Goal: Navigation & Orientation: Find specific page/section

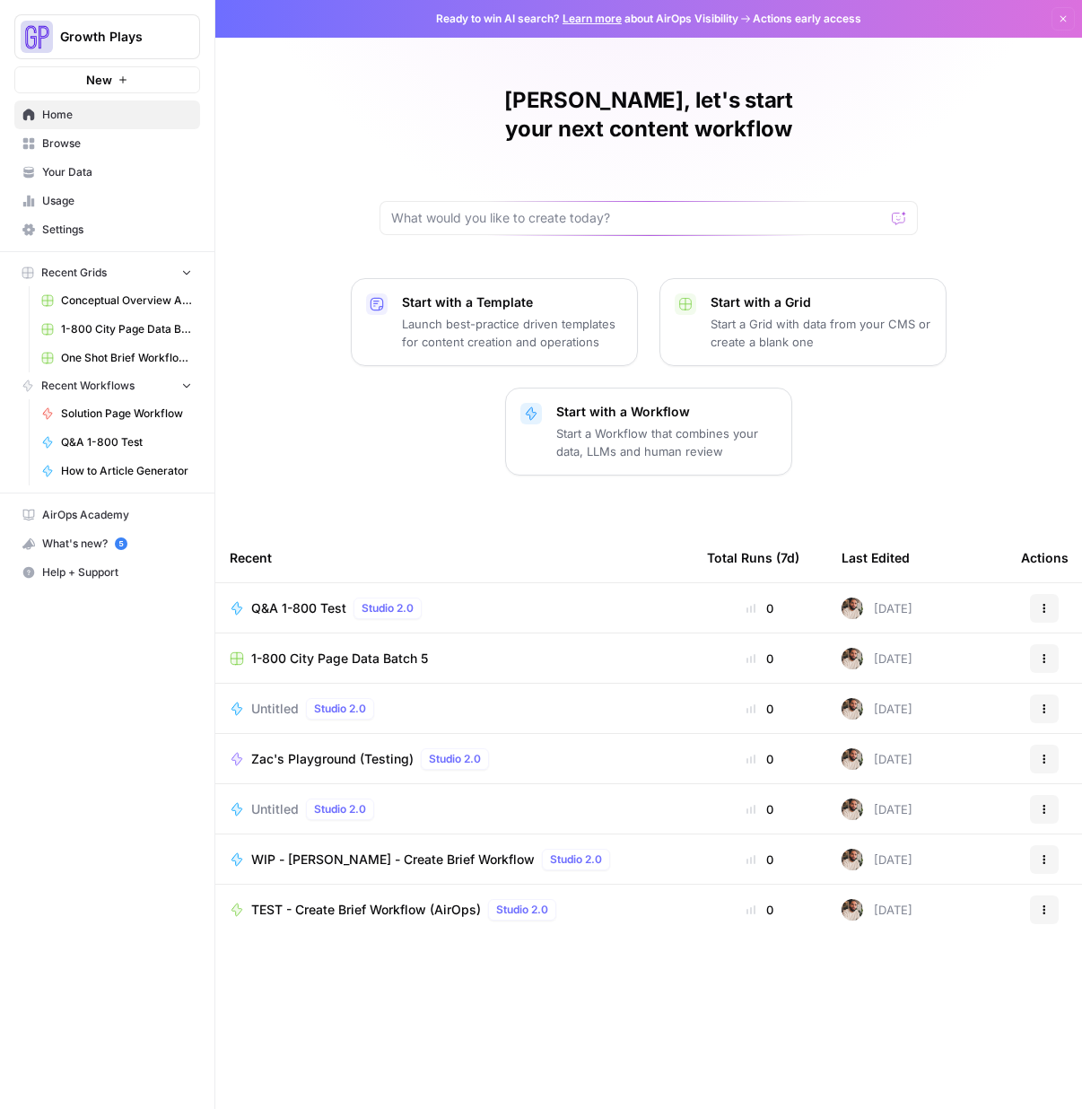
click at [91, 173] on span "Your Data" at bounding box center [117, 172] width 150 height 16
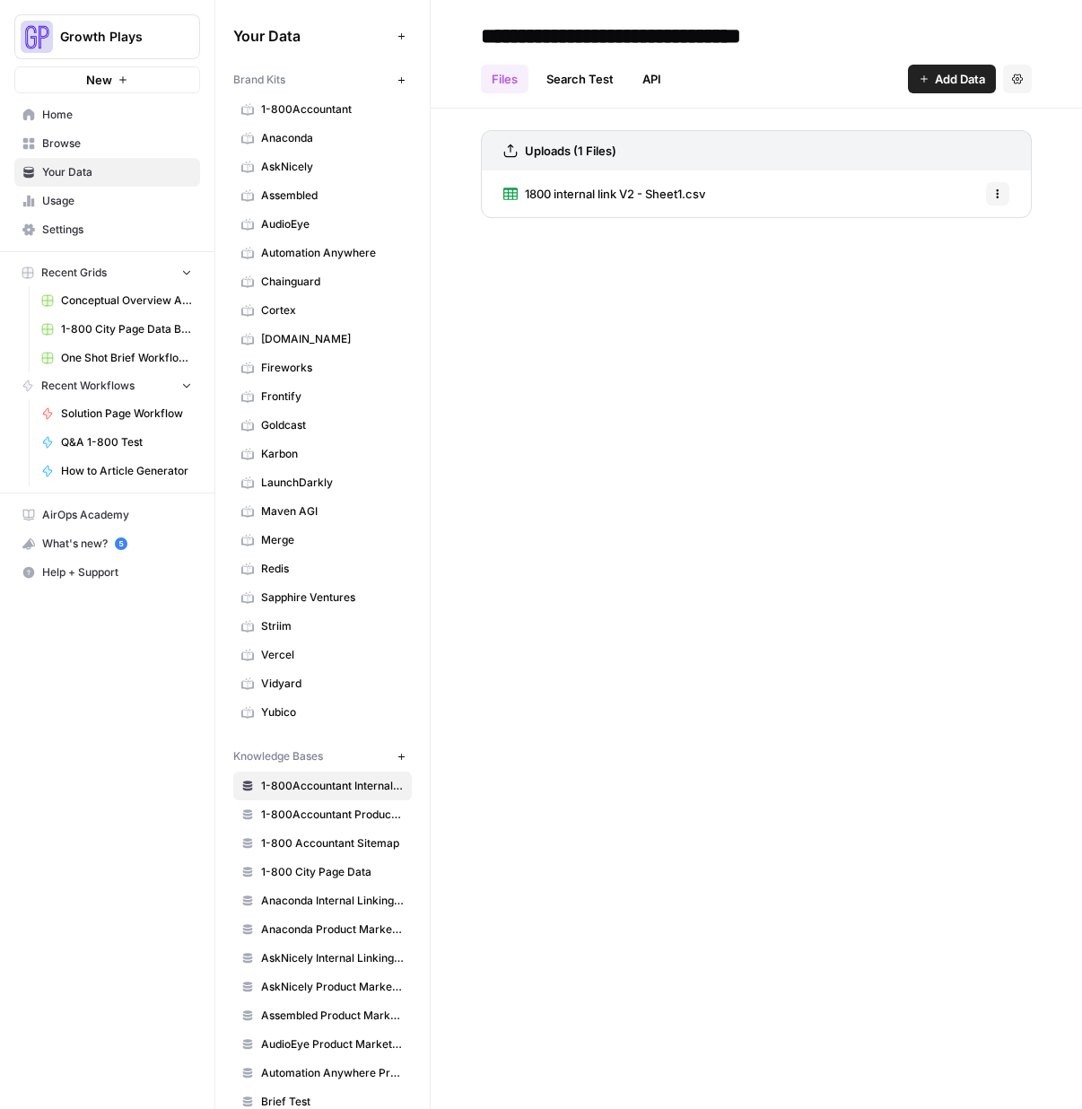
click at [292, 381] on link "Fireworks" at bounding box center [322, 367] width 179 height 29
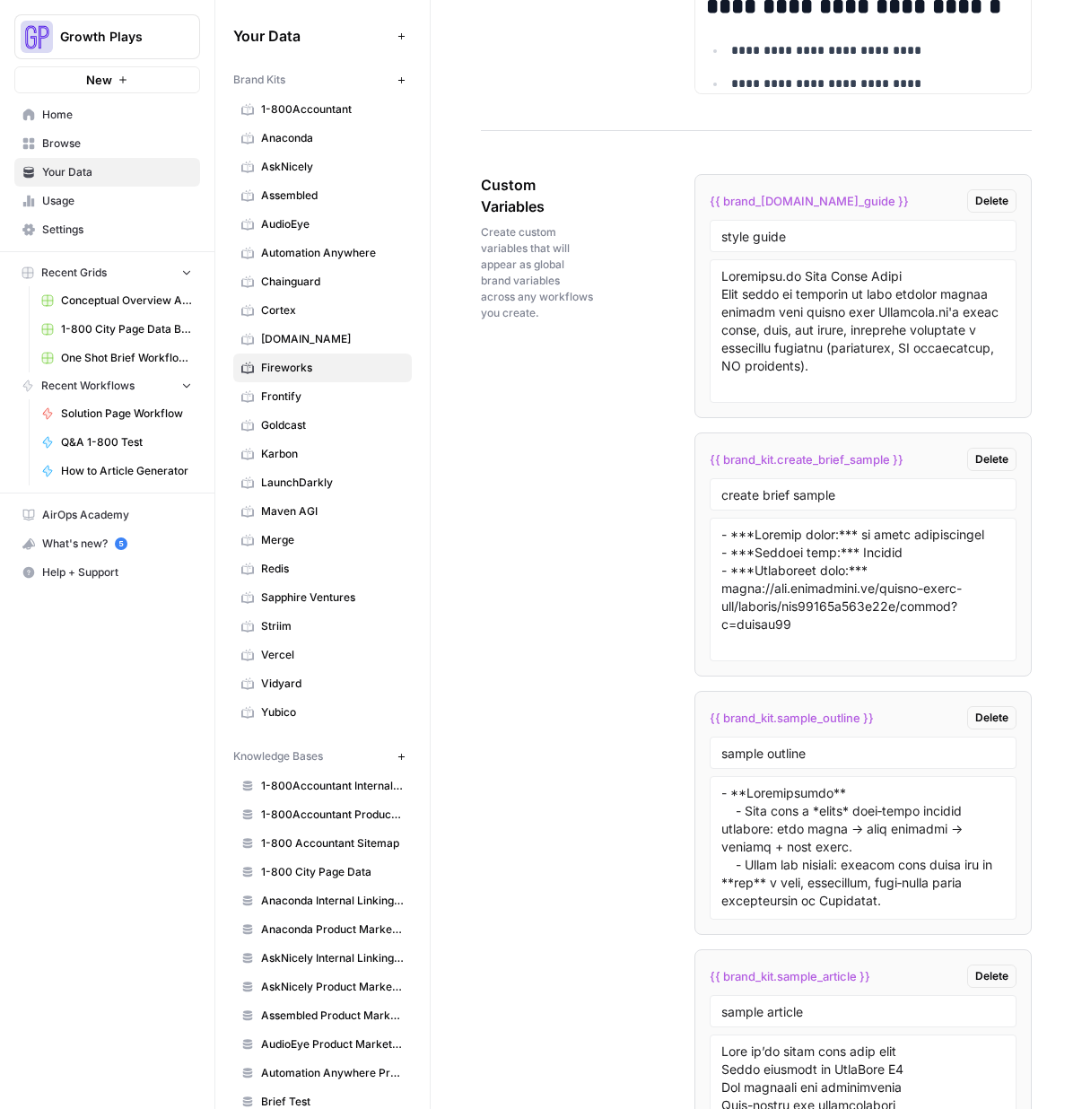
scroll to position [3133, 0]
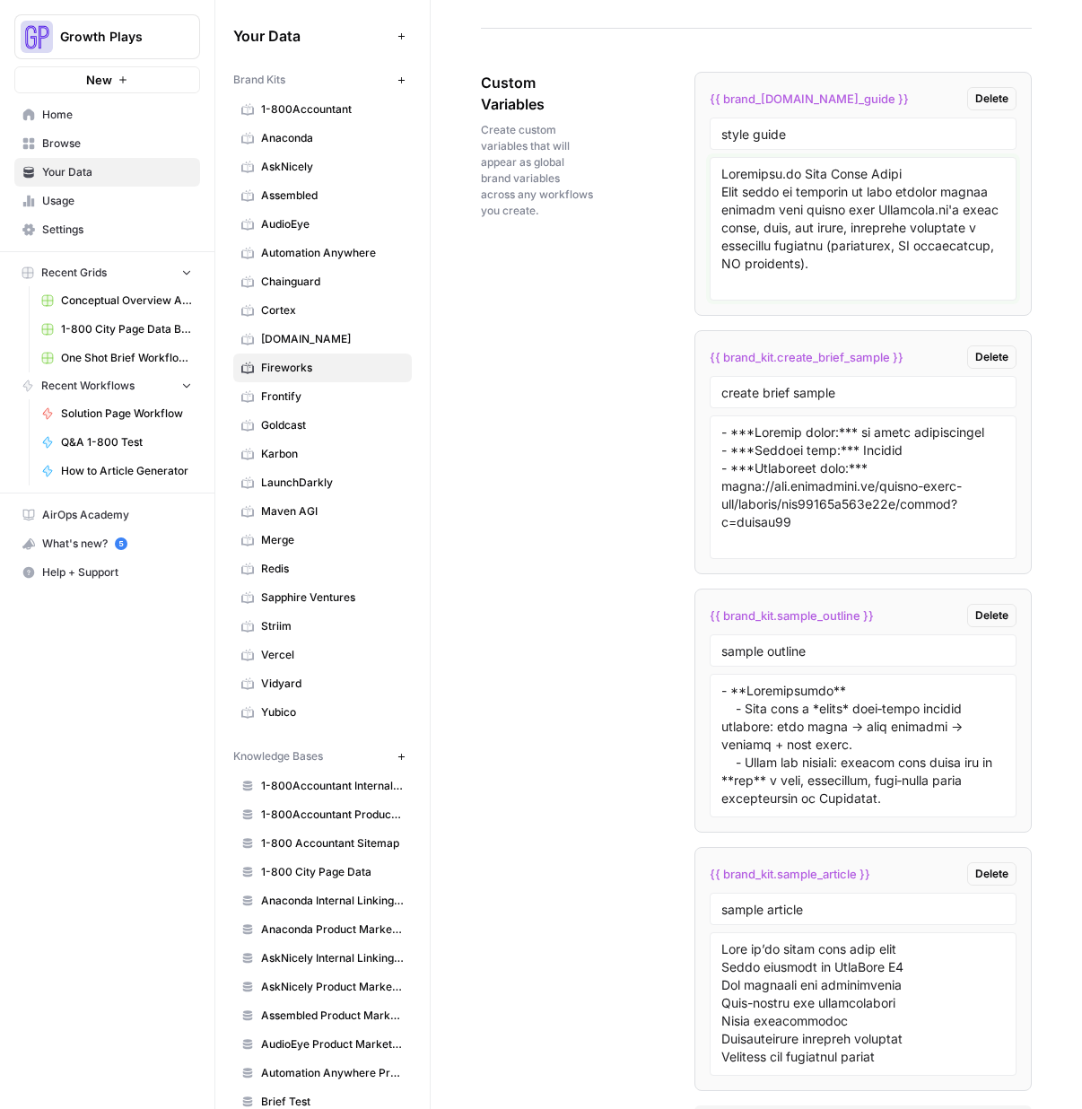
click at [814, 273] on textarea at bounding box center [863, 228] width 284 height 127
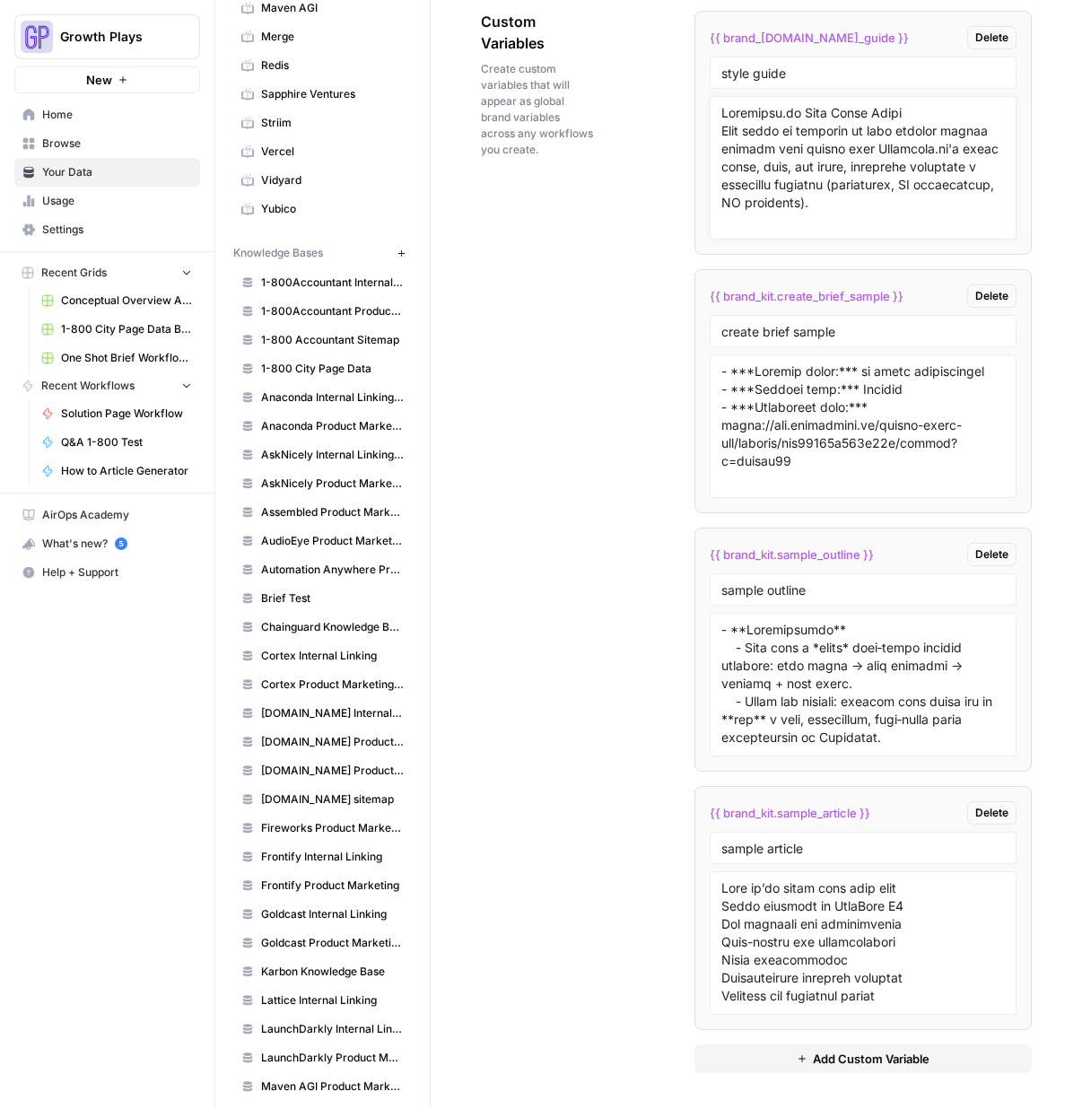
scroll to position [0, 0]
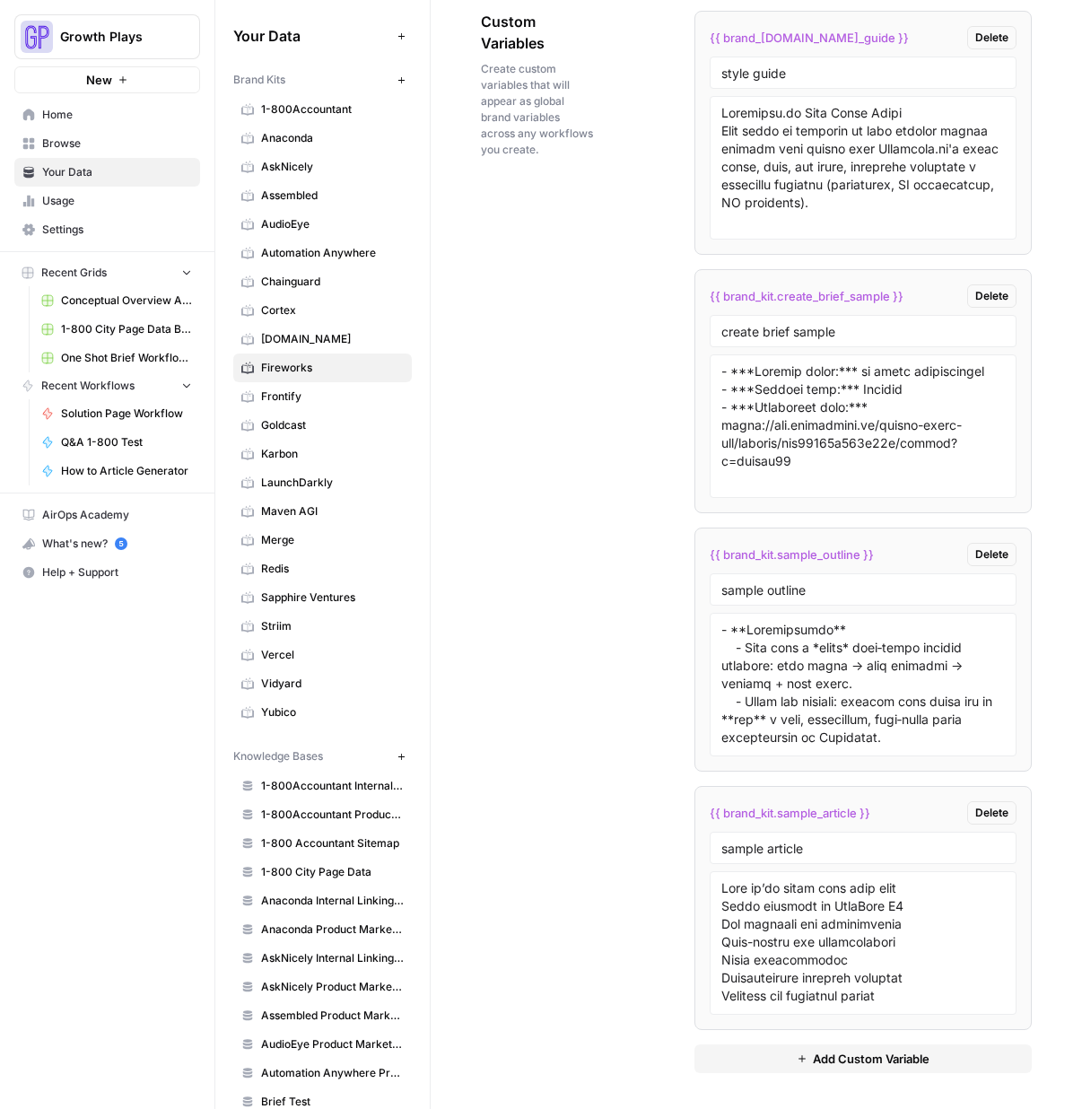
click at [297, 111] on span "1-800Accountant" at bounding box center [332, 109] width 143 height 16
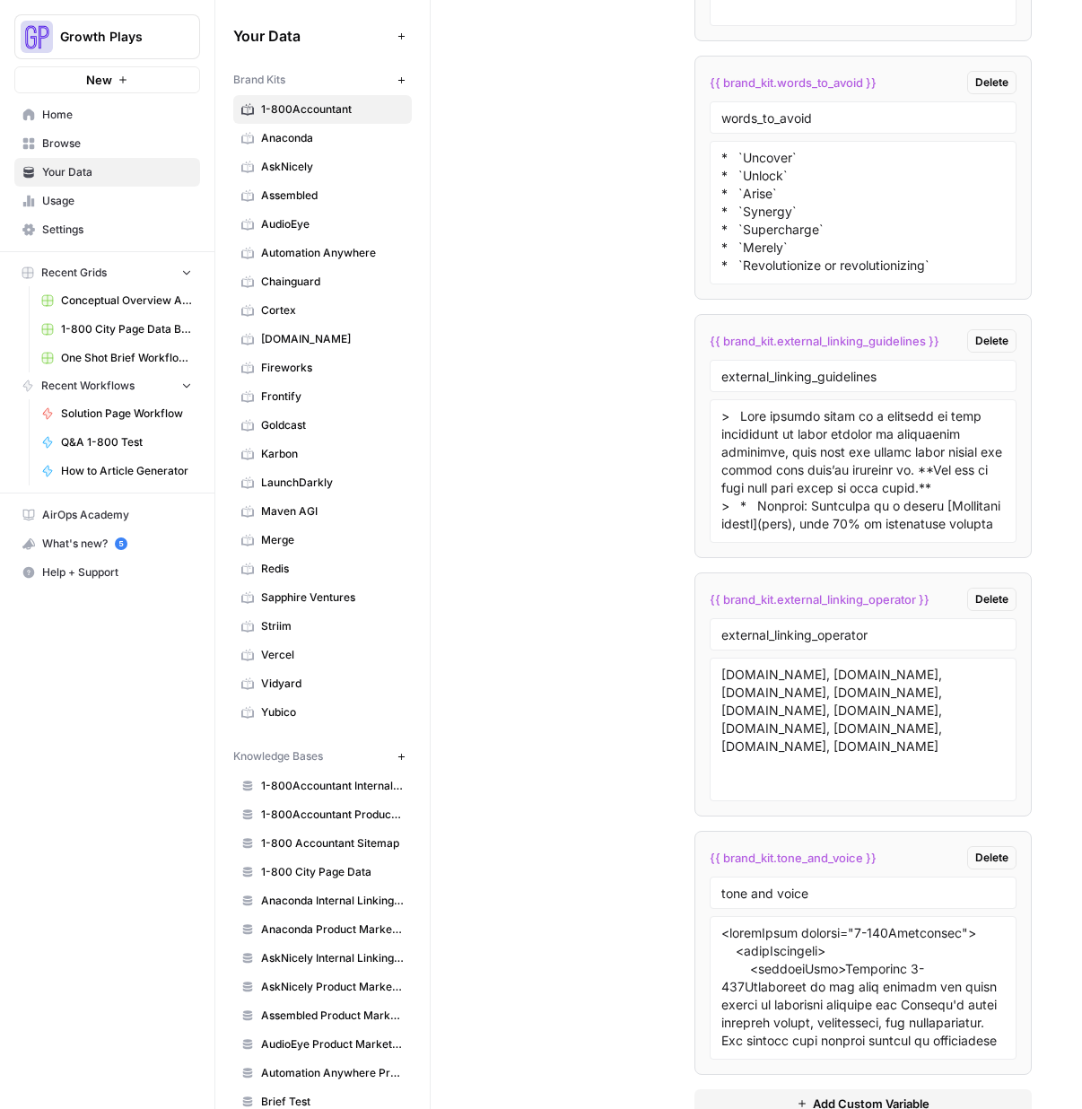
scroll to position [5693, 0]
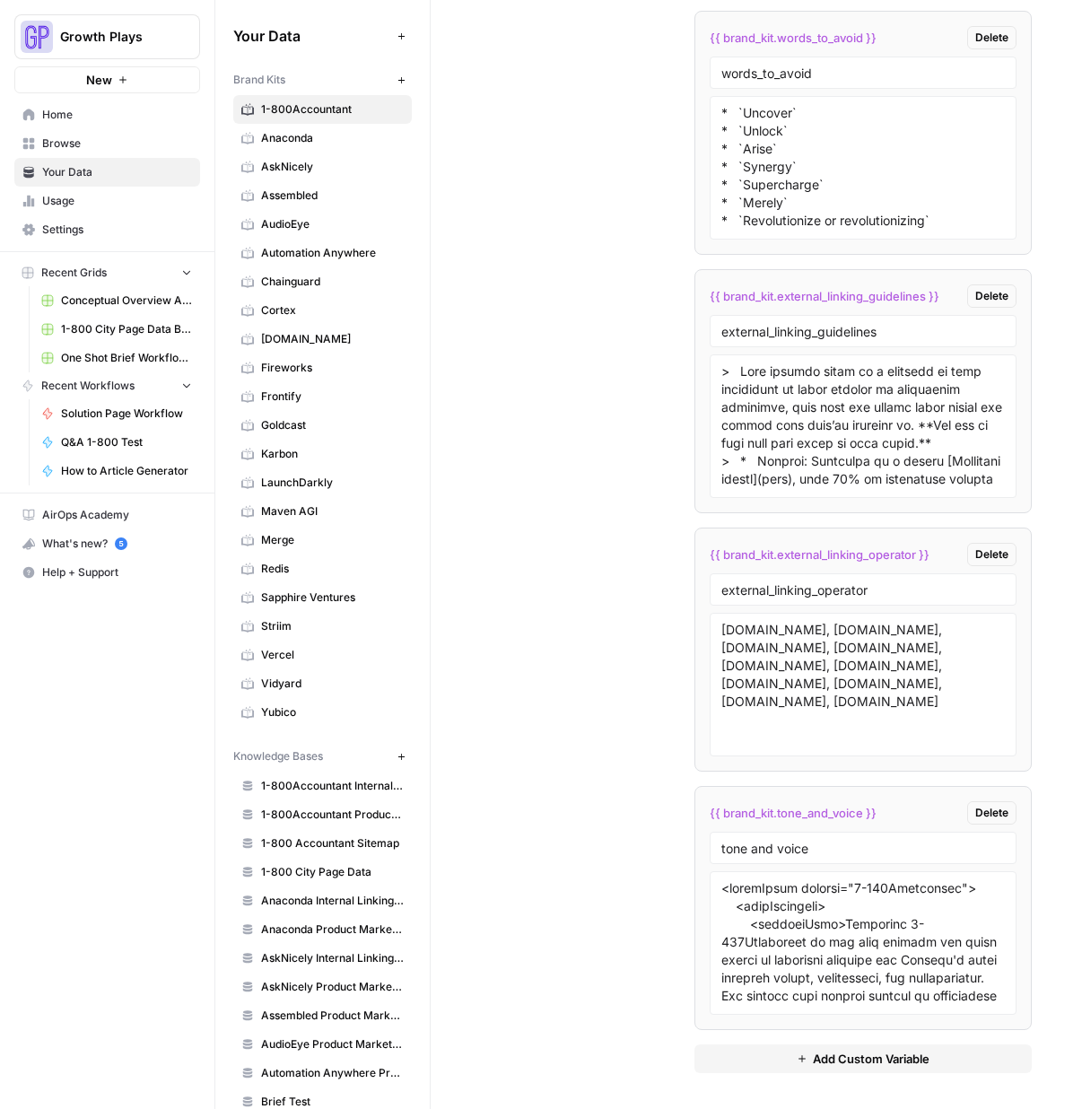
click at [301, 183] on link "Assembled" at bounding box center [322, 195] width 179 height 29
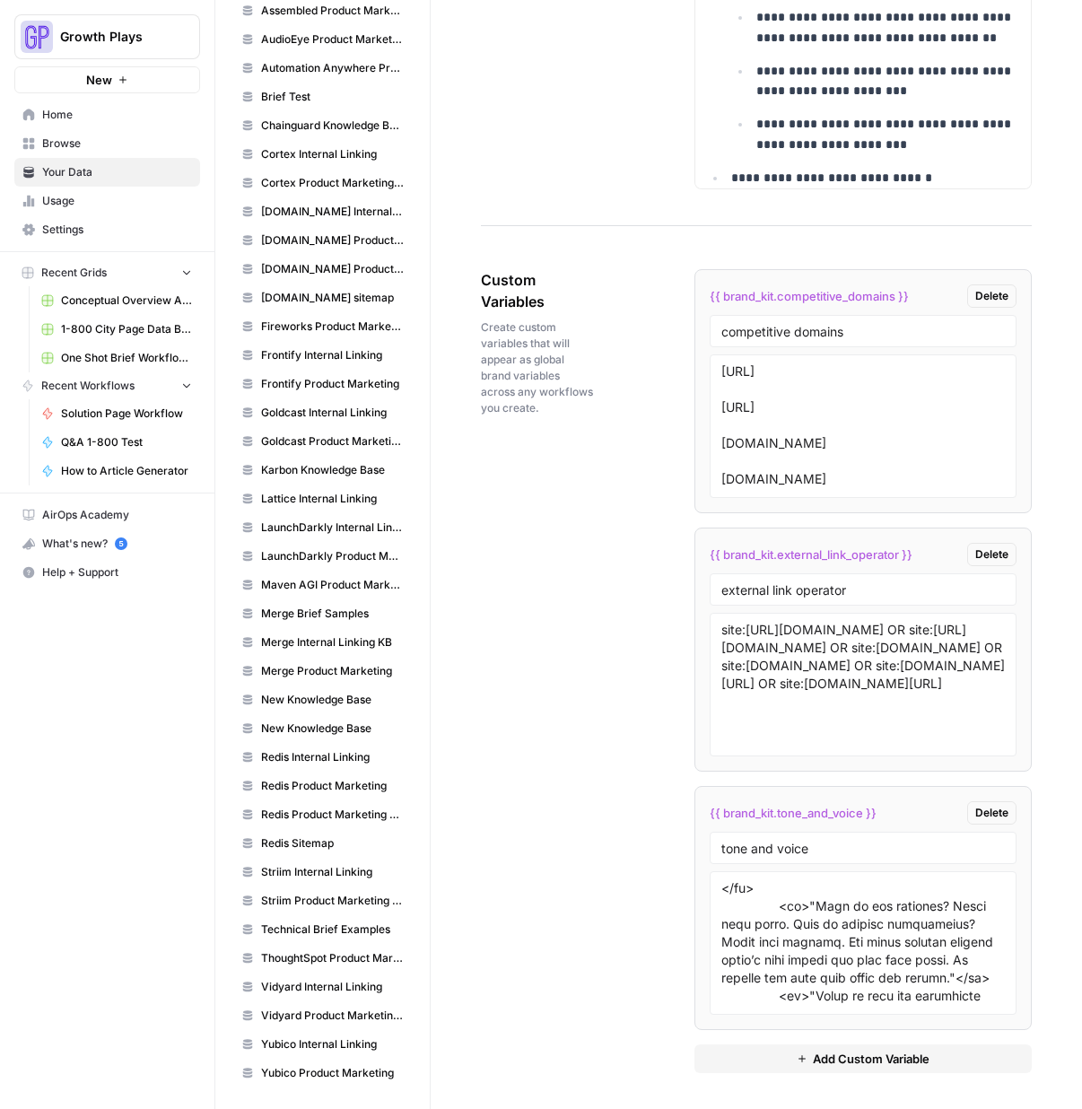
scroll to position [3443, 0]
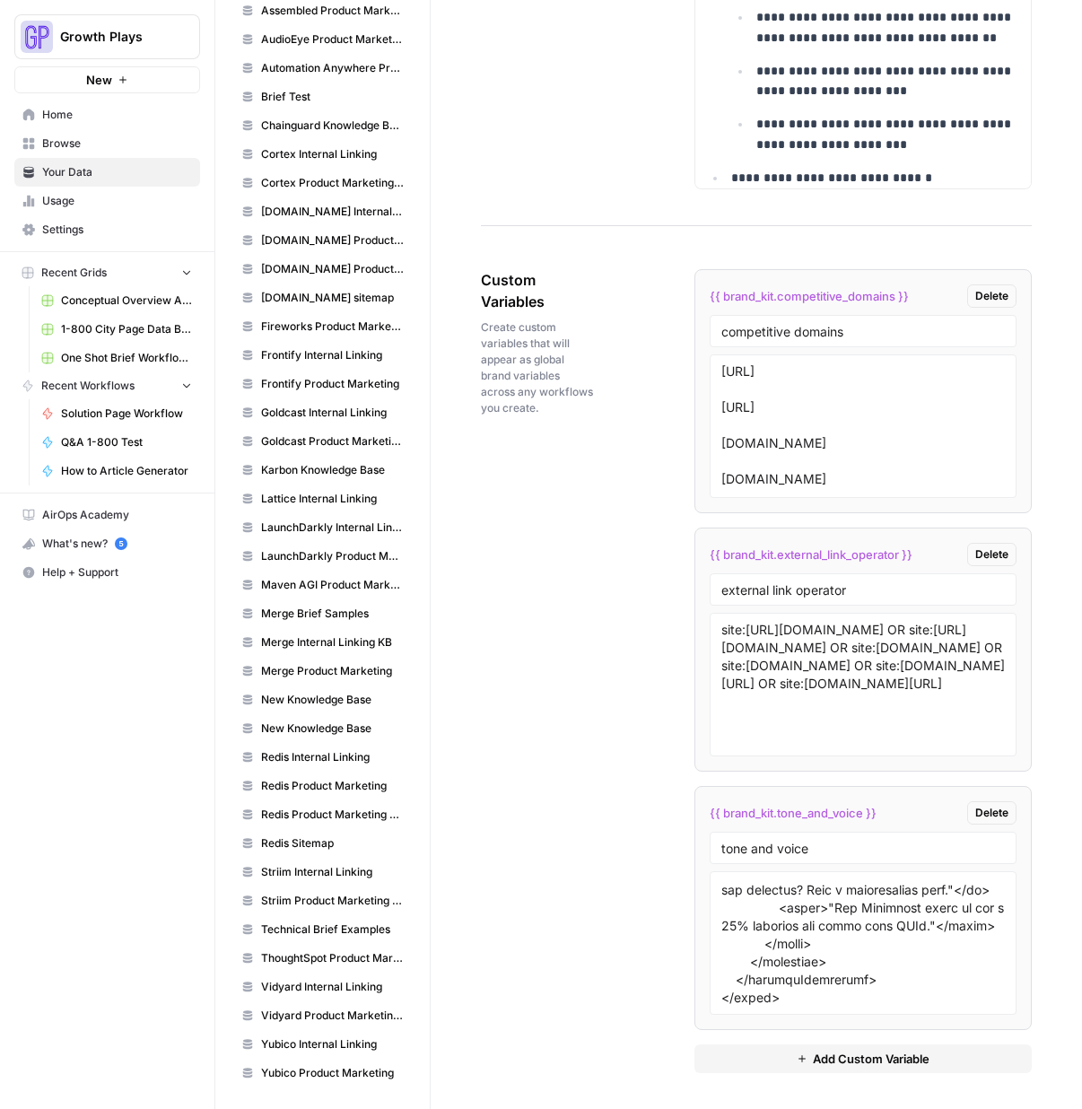
click at [600, 703] on div "Custom Variables Create custom variables that will appear as global brand varia…" at bounding box center [756, 670] width 551 height 875
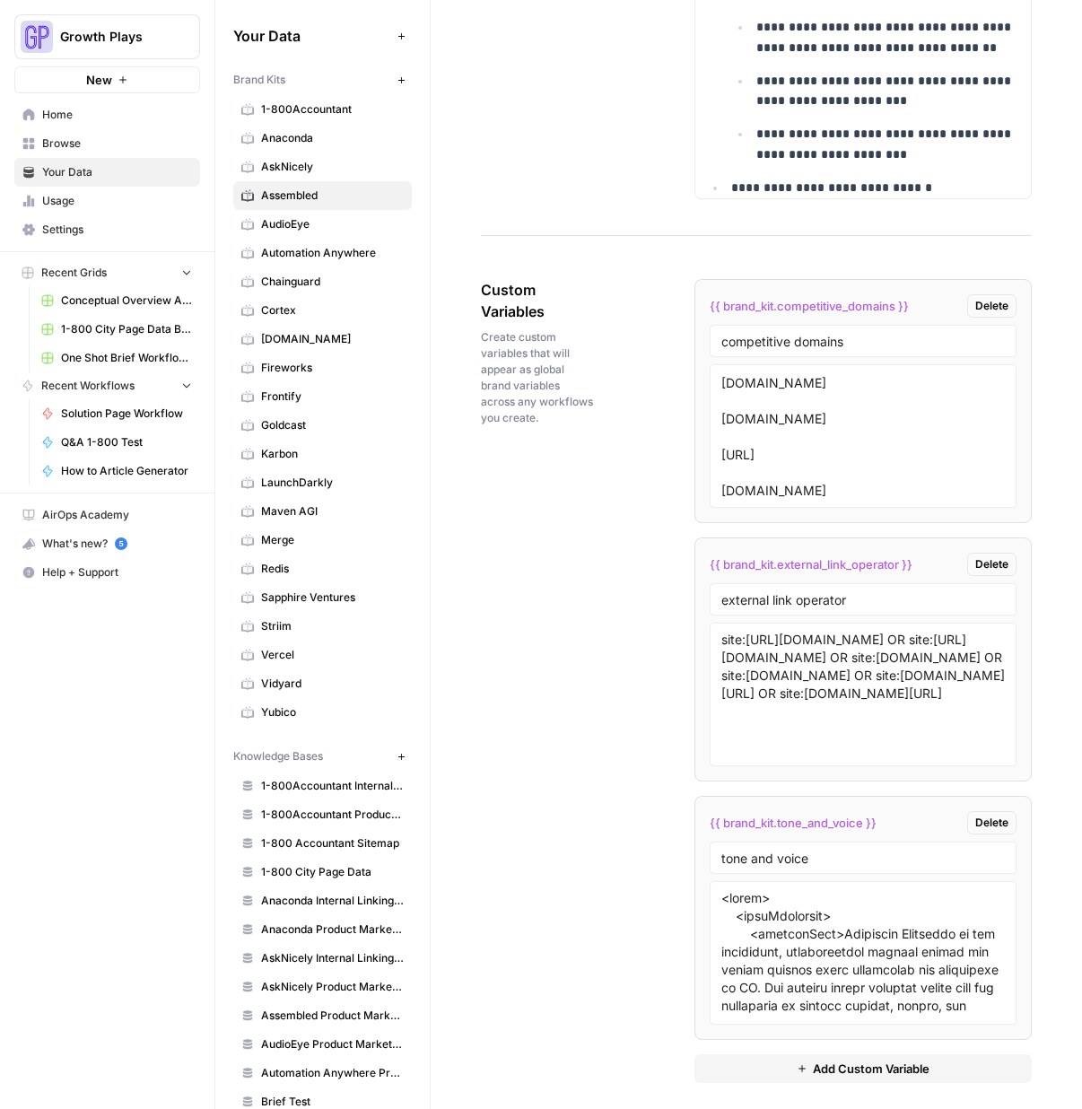
scroll to position [2997, 0]
